Goal: Transaction & Acquisition: Purchase product/service

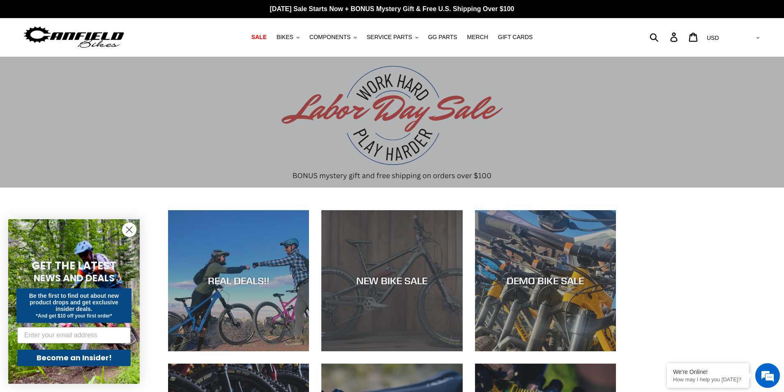
click at [410, 351] on div "NEW BIKE SALE" at bounding box center [391, 351] width 141 height 0
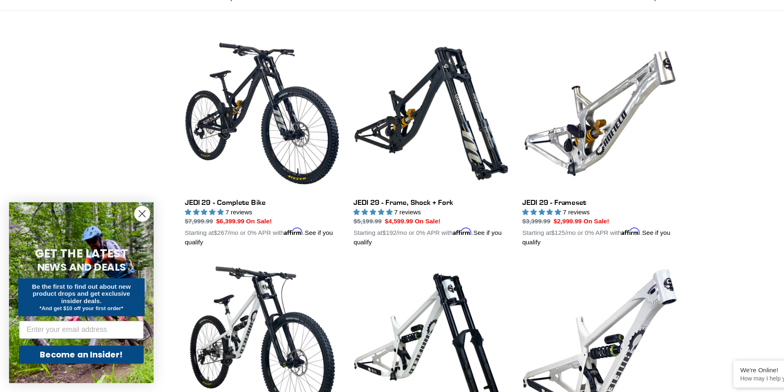
scroll to position [186, 0]
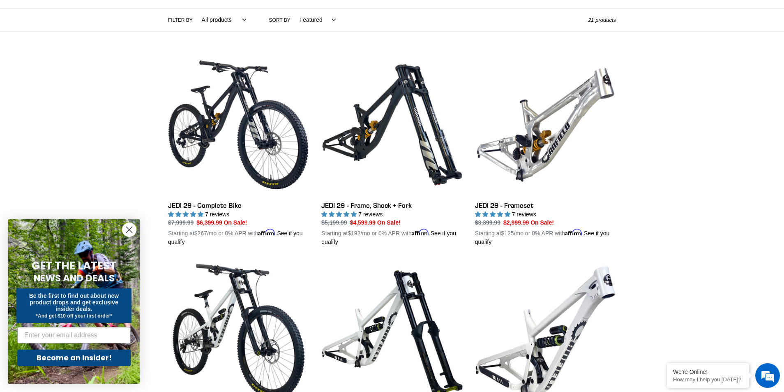
click at [134, 229] on circle "Close dialog" at bounding box center [129, 230] width 14 height 14
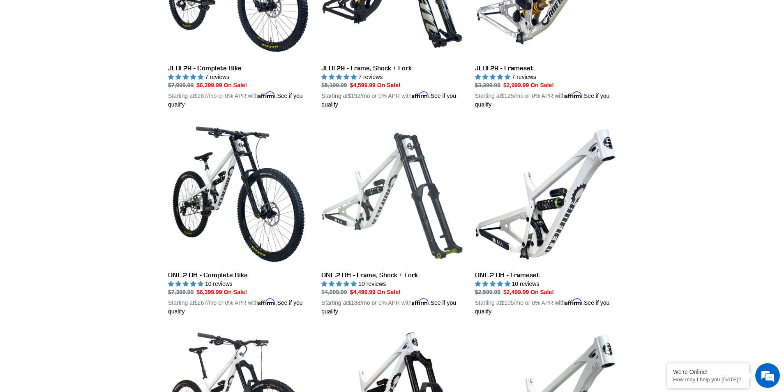
scroll to position [188, 0]
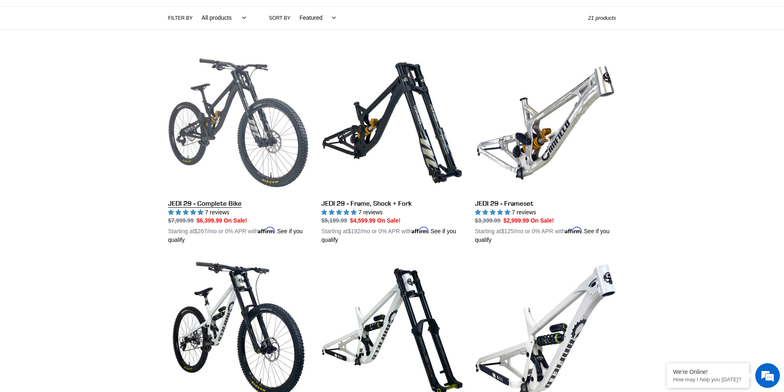
click at [277, 164] on link "JEDI 29 - Complete Bike" at bounding box center [238, 148] width 141 height 192
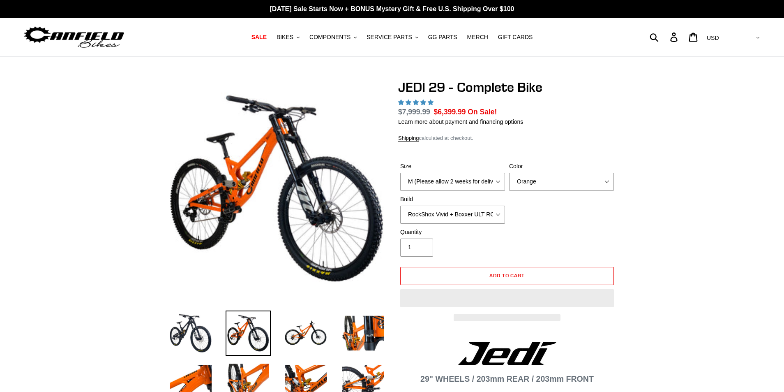
select select "highest-rating"
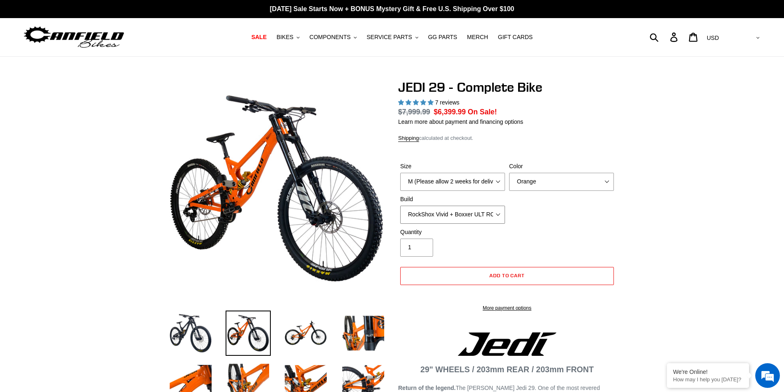
click at [501, 213] on select "RockShox Vivid + Boxxer ULT RC2 C3 200 + SRAM XO RockShox Vivid + Boxxer ULT RC…" at bounding box center [452, 214] width 105 height 18
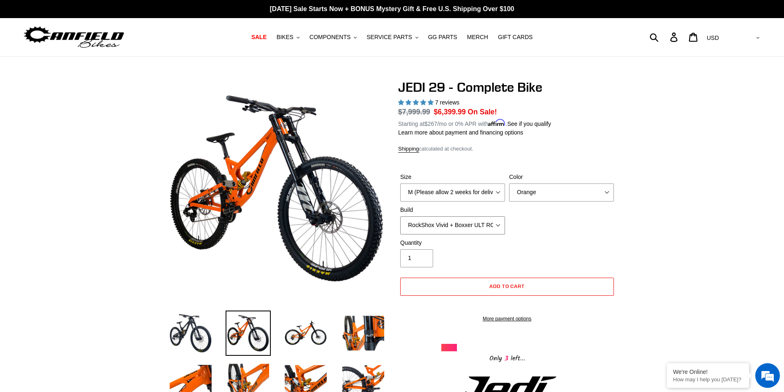
select select "Fox DHX2 + Fox 40 Float Grip 2 203 + Shimano"
click at [400, 216] on select "RockShox Vivid + Boxxer ULT RC2 C3 200 + SRAM XO RockShox Vivid + Boxxer ULT RC…" at bounding box center [452, 225] width 105 height 18
drag, startPoint x: 309, startPoint y: 333, endPoint x: 318, endPoint y: 332, distance: 9.1
click at [308, 333] on img at bounding box center [305, 332] width 45 height 45
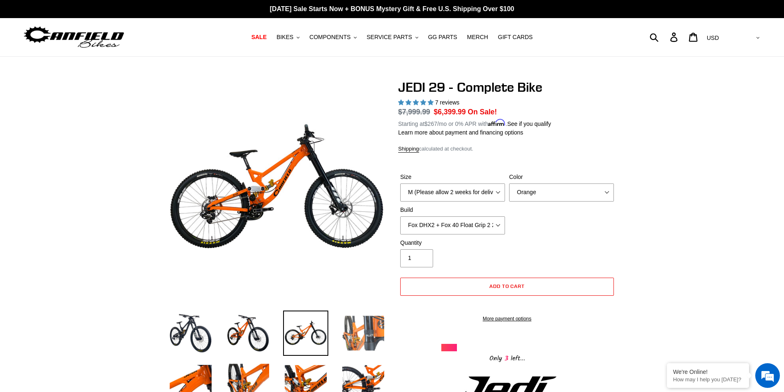
click at [355, 329] on img at bounding box center [363, 332] width 45 height 45
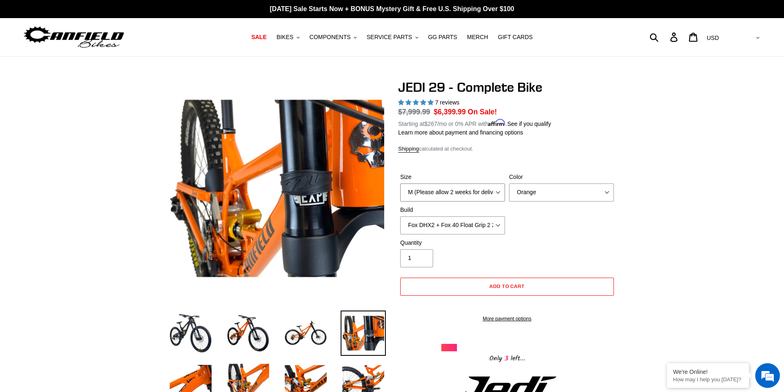
click at [484, 197] on select "M (Please allow 2 weeks for delivery) L (Please allow 2 weeks for delivery) XL …" at bounding box center [452, 192] width 105 height 18
select select "L (Please allow 2 weeks for delivery)"
click at [400, 183] on select "M (Please allow 2 weeks for delivery) L (Please allow 2 weeks for delivery) XL …" at bounding box center [452, 192] width 105 height 18
click at [557, 191] on select "Orange Stealth Black Raw" at bounding box center [561, 192] width 105 height 18
select select "Stealth Black"
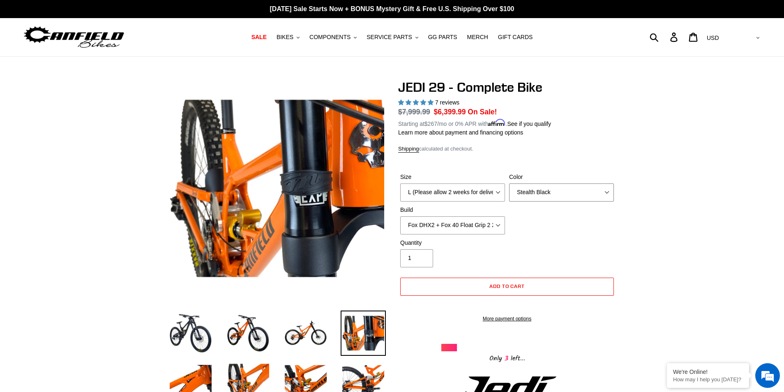
click at [509, 183] on select "Orange Stealth Black Raw" at bounding box center [561, 192] width 105 height 18
click at [180, 331] on img at bounding box center [190, 332] width 45 height 45
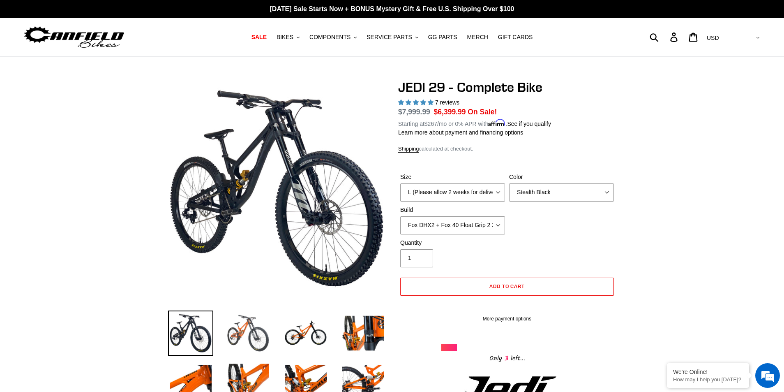
click at [240, 323] on img at bounding box center [248, 332] width 45 height 45
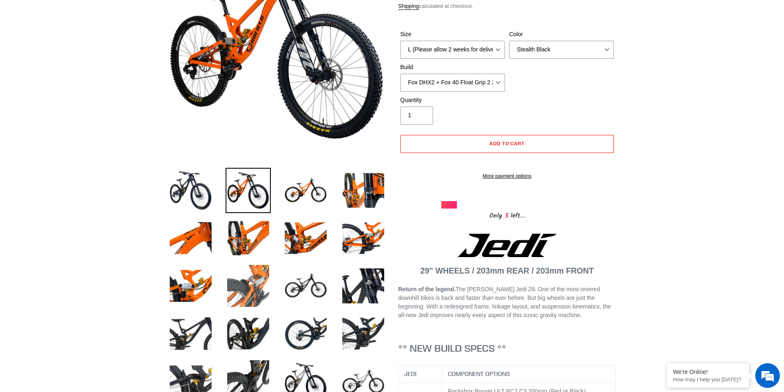
scroll to position [154, 0]
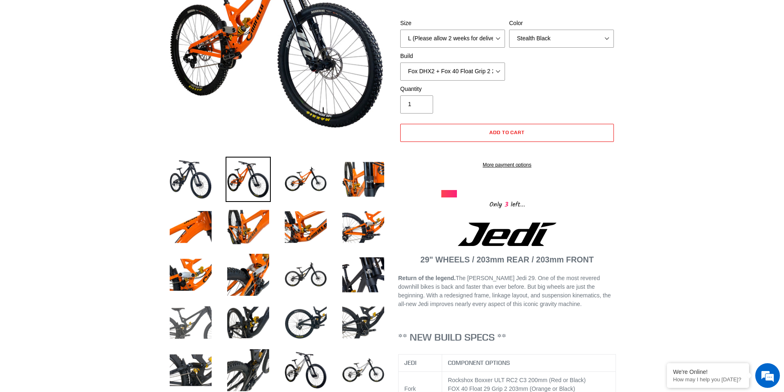
click at [208, 319] on img at bounding box center [190, 321] width 45 height 45
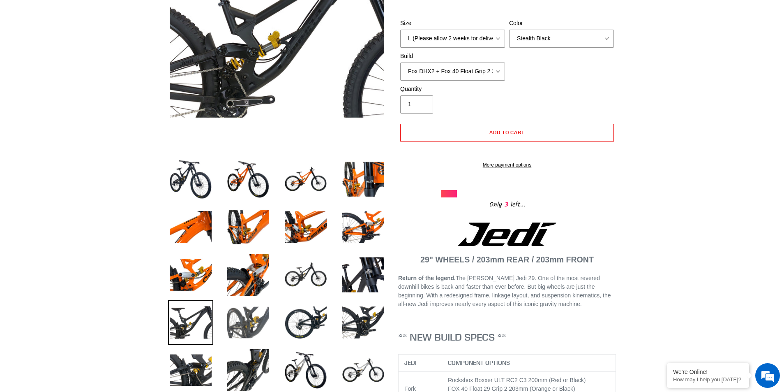
click at [249, 317] on img at bounding box center [248, 321] width 45 height 45
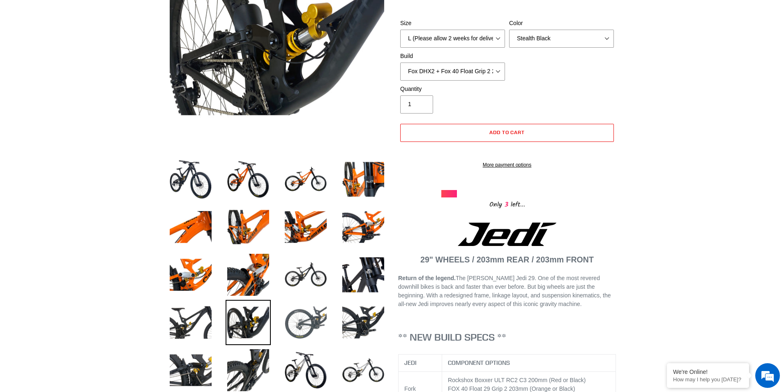
click at [300, 331] on img at bounding box center [305, 321] width 45 height 45
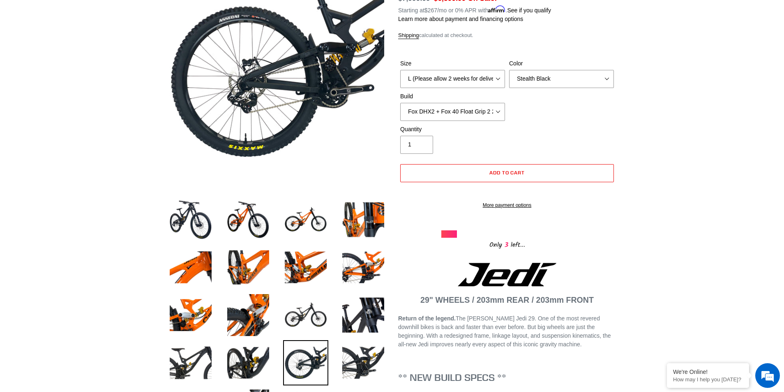
scroll to position [0, 0]
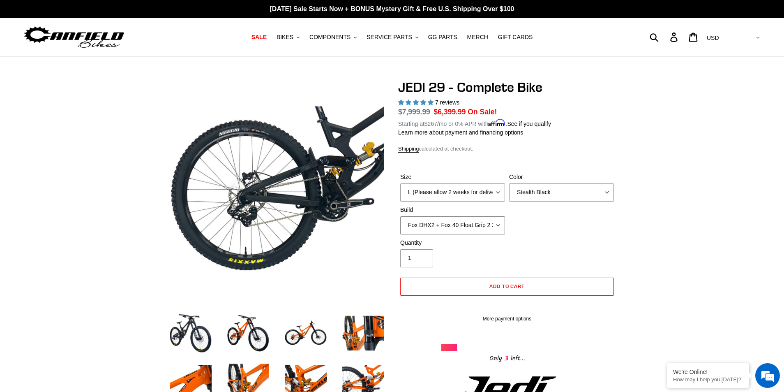
click at [496, 226] on select "RockShox Vivid + Boxxer ULT RC2 C3 200 + SRAM XO RockShox Vivid + Boxxer ULT RC…" at bounding box center [452, 225] width 105 height 18
click at [400, 216] on select "RockShox Vivid + Boxxer ULT RC2 C3 200 + SRAM XO RockShox Vivid + Boxxer ULT RC…" at bounding box center [452, 225] width 105 height 18
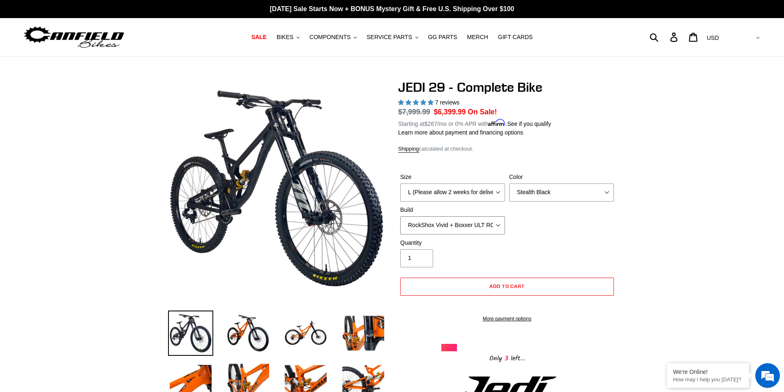
click at [499, 219] on select "RockShox Vivid + Boxxer ULT RC2 C3 200 + SRAM XO RockShox Vivid + Boxxer ULT RC…" at bounding box center [452, 225] width 105 height 18
click at [400, 216] on select "RockShox Vivid + Boxxer ULT RC2 C3 200 + SRAM XO RockShox Vivid + Boxxer ULT RC…" at bounding box center [452, 225] width 105 height 18
click at [498, 226] on select "RockShox Vivid + Boxxer ULT RC2 C3 200 + SRAM XO RockShox Vivid + Boxxer ULT RC…" at bounding box center [452, 225] width 105 height 18
click at [400, 216] on select "RockShox Vivid + Boxxer ULT RC2 C3 200 + SRAM XO RockShox Vivid + Boxxer ULT RC…" at bounding box center [452, 225] width 105 height 18
click at [498, 191] on select "M (Please allow 2 weeks for delivery) L (Please allow 2 weeks for delivery) XL …" at bounding box center [452, 192] width 105 height 18
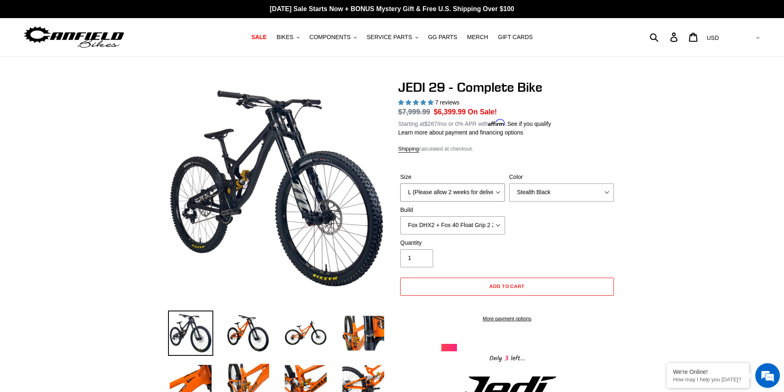
click at [498, 191] on select "M (Please allow 2 weeks for delivery) L (Please allow 2 weeks for delivery) XL …" at bounding box center [452, 192] width 105 height 18
click at [498, 226] on select "RockShox Vivid + Boxxer ULT RC2 C3 200 + SRAM XO RockShox Vivid + Boxxer ULT RC…" at bounding box center [452, 225] width 105 height 18
select select "RockShox Vivid + Boxxer ULT RC2 C3 200 + SRAM XO"
click at [400, 216] on select "RockShox Vivid + Boxxer ULT RC2 C3 200 + SRAM XO RockShox Vivid + Boxxer ULT RC…" at bounding box center [452, 225] width 105 height 18
